Goal: Book appointment/travel/reservation

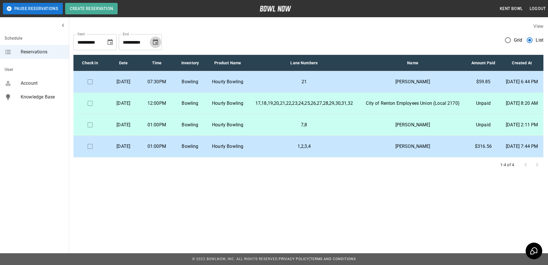
click at [156, 39] on icon "Choose date, selected date is Oct 15, 2025" at bounding box center [155, 42] width 7 height 7
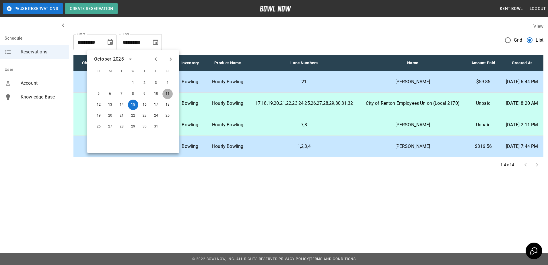
click at [168, 92] on button "11" at bounding box center [167, 94] width 10 height 10
type input "**********"
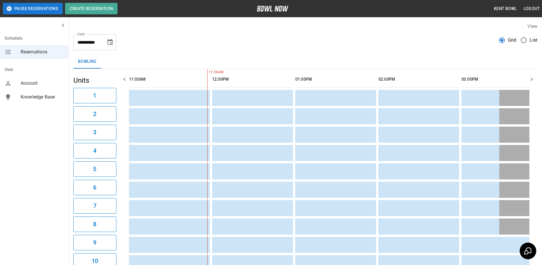
click at [110, 43] on icon "Choose date, selected date is Sep 15, 2025" at bounding box center [110, 42] width 7 height 7
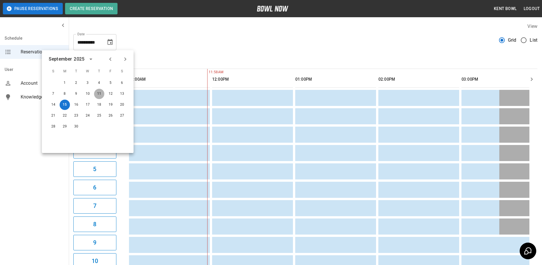
click at [99, 94] on button "11" at bounding box center [99, 94] width 10 height 10
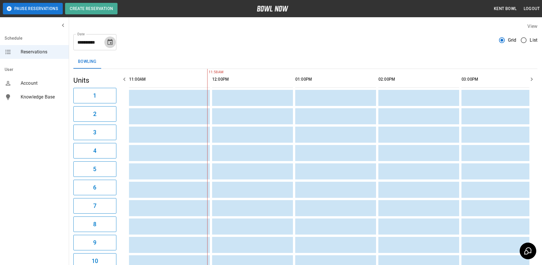
click at [112, 45] on icon "Choose date, selected date is Sep 11, 2025" at bounding box center [110, 42] width 7 height 7
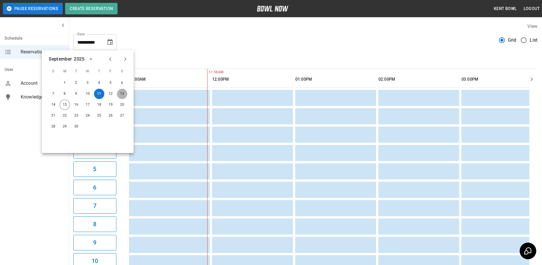
click at [122, 94] on button "13" at bounding box center [122, 94] width 10 height 10
type input "**********"
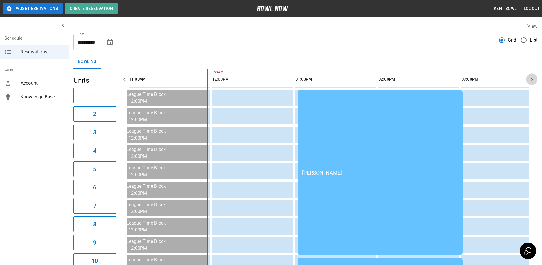
click at [533, 78] on icon "button" at bounding box center [532, 79] width 7 height 7
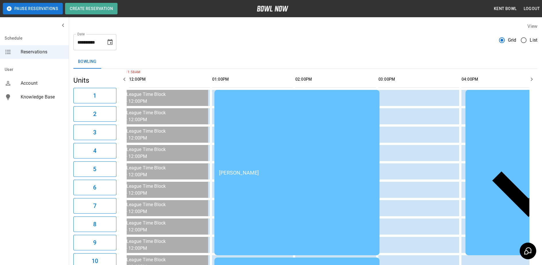
scroll to position [0, 250]
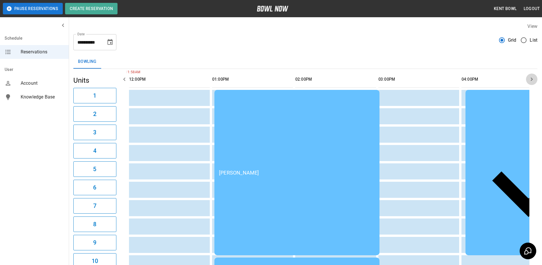
click at [533, 78] on icon "button" at bounding box center [532, 79] width 7 height 7
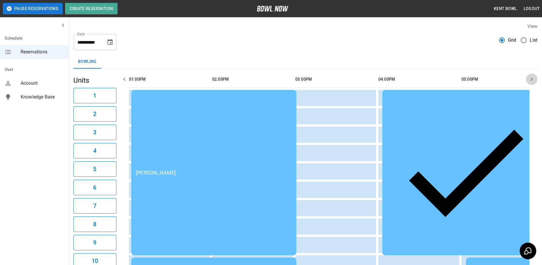
click at [533, 78] on icon "button" at bounding box center [532, 79] width 7 height 7
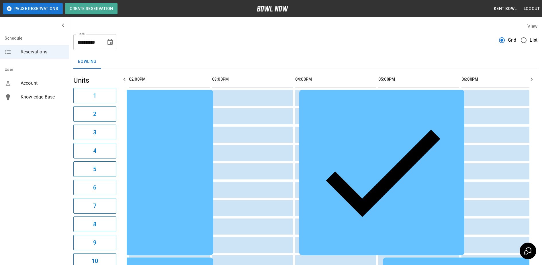
click at [533, 78] on icon "button" at bounding box center [532, 79] width 7 height 7
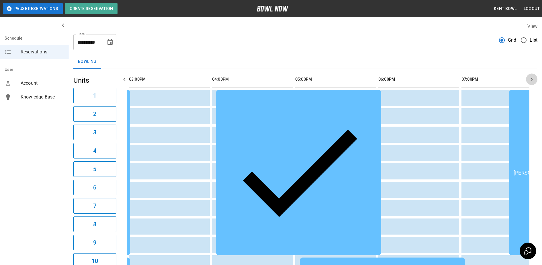
click at [533, 78] on icon "button" at bounding box center [532, 79] width 7 height 7
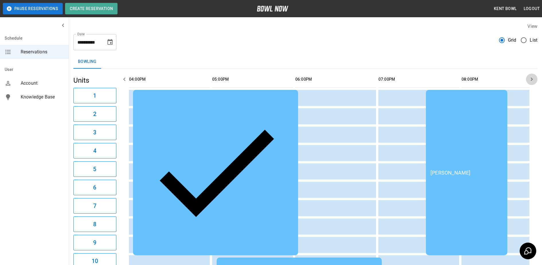
click at [533, 78] on icon "button" at bounding box center [532, 79] width 7 height 7
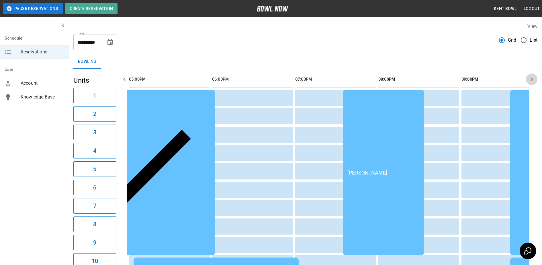
click at [532, 79] on icon "button" at bounding box center [532, 78] width 2 height 3
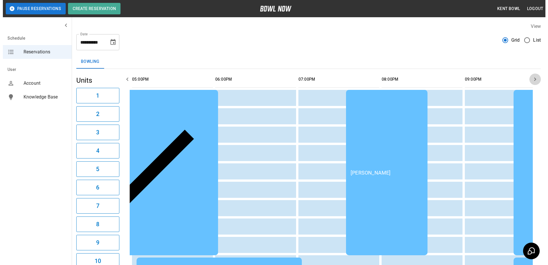
scroll to position [0, 749]
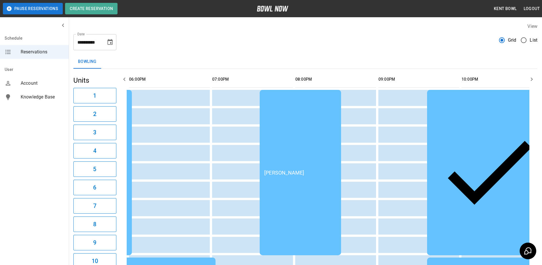
click at [307, 101] on td "[PERSON_NAME]" at bounding box center [300, 172] width 81 height 165
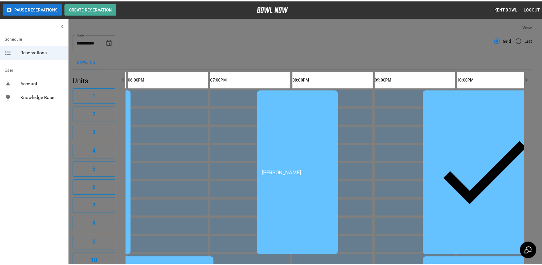
scroll to position [72, 0]
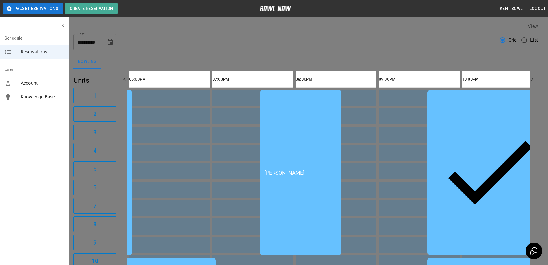
click at [428, 41] on div at bounding box center [274, 132] width 548 height 265
